Goal: Information Seeking & Learning: Learn about a topic

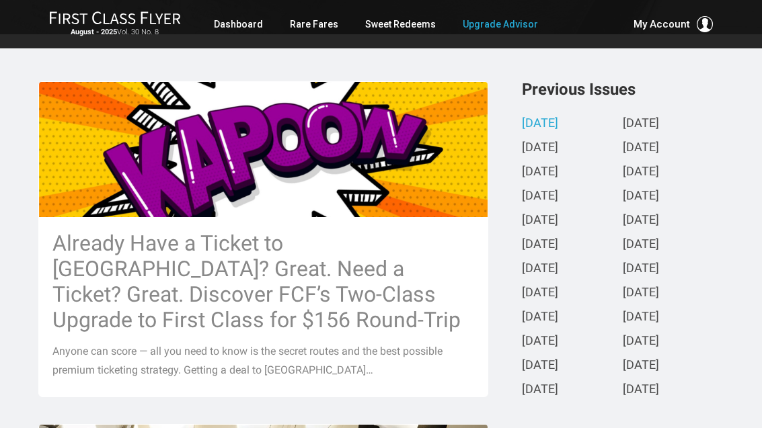
scroll to position [286, 0]
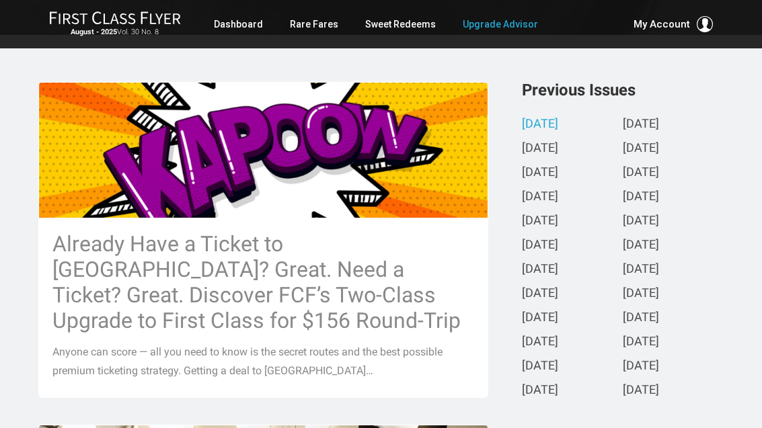
click at [113, 281] on h3 "Already Have a Ticket to [GEOGRAPHIC_DATA]? Great. Need a Ticket? Great. Discov…" at bounding box center [263, 282] width 422 height 102
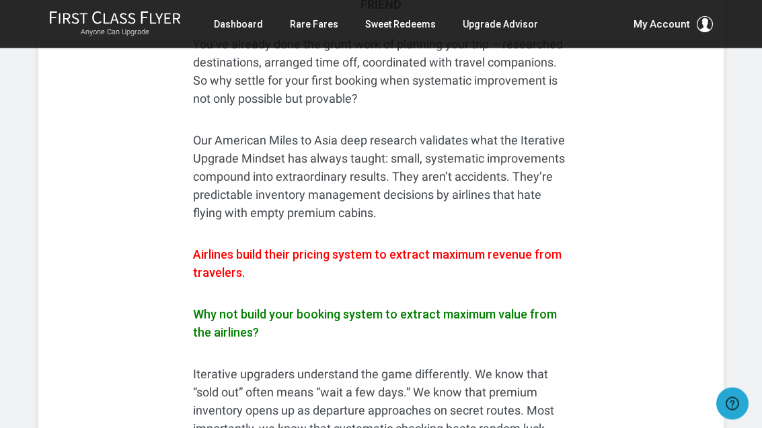
scroll to position [8231, 0]
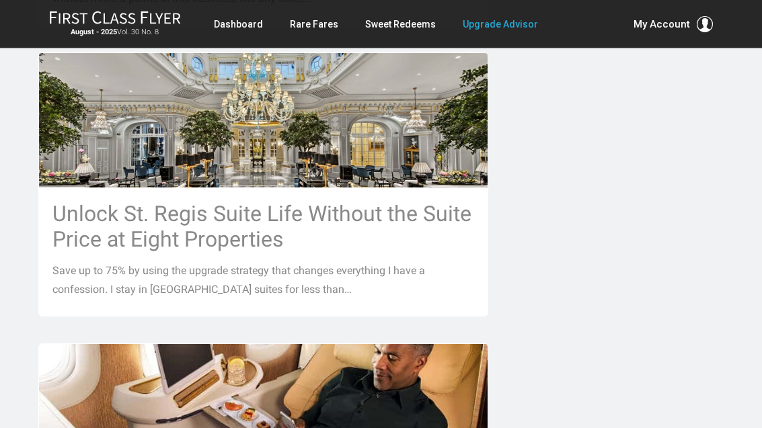
scroll to position [1001, 0]
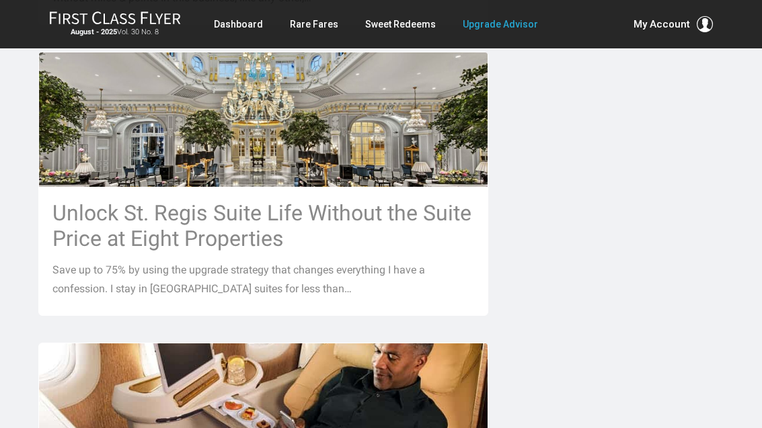
click at [132, 204] on h3 "Unlock St. Regis Suite Life Without the Suite Price at Eight Properties" at bounding box center [263, 225] width 422 height 51
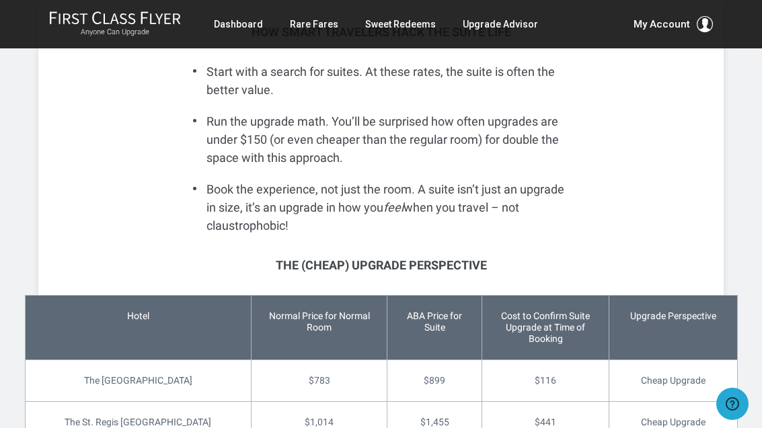
scroll to position [3104, 0]
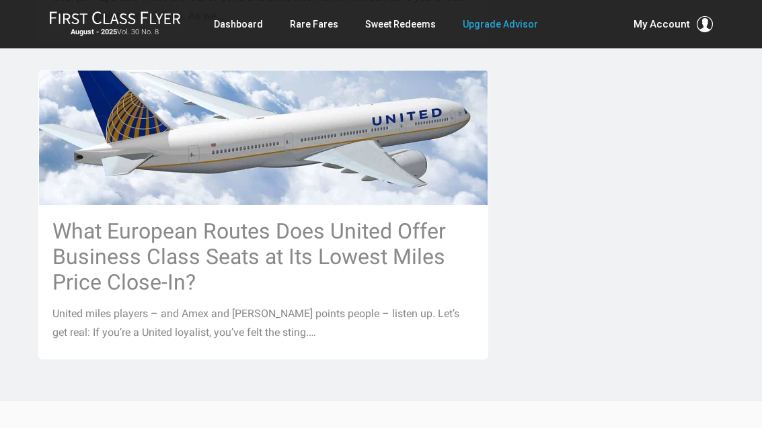
scroll to position [1565, 6]
click at [98, 218] on h3 "What European Routes Does United Offer Business Class Seats at Its Lowest Miles…" at bounding box center [263, 256] width 422 height 77
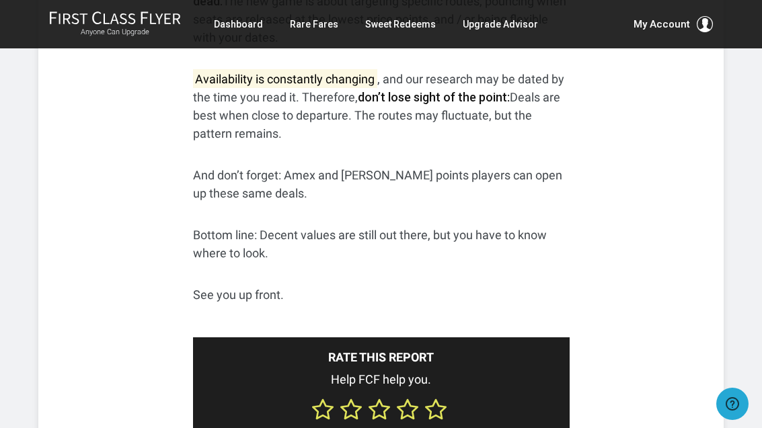
scroll to position [2497, 0]
